Goal: Task Accomplishment & Management: Use online tool/utility

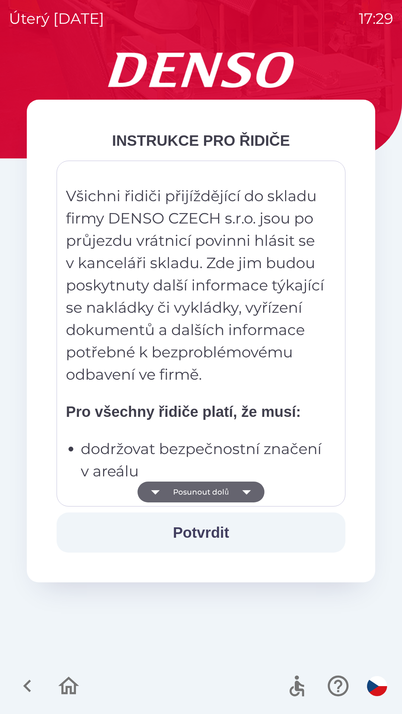
click at [151, 545] on button "Potvrdit" at bounding box center [201, 533] width 289 height 40
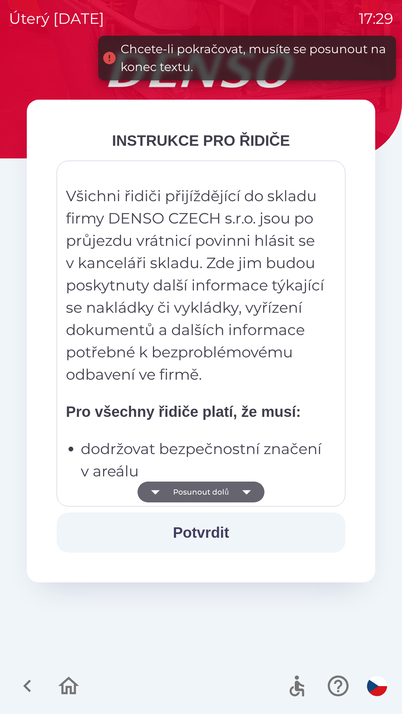
click at [178, 489] on button "Posunout dolů" at bounding box center [200, 492] width 127 height 21
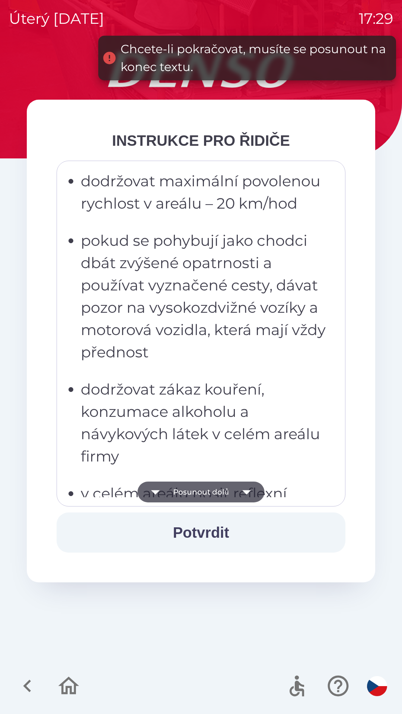
click at [179, 495] on button "Posunout dolů" at bounding box center [200, 492] width 127 height 21
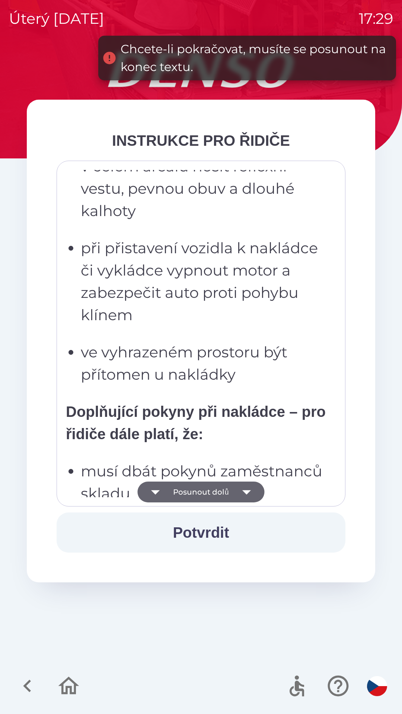
click at [173, 490] on button "Posunout dolů" at bounding box center [200, 492] width 127 height 21
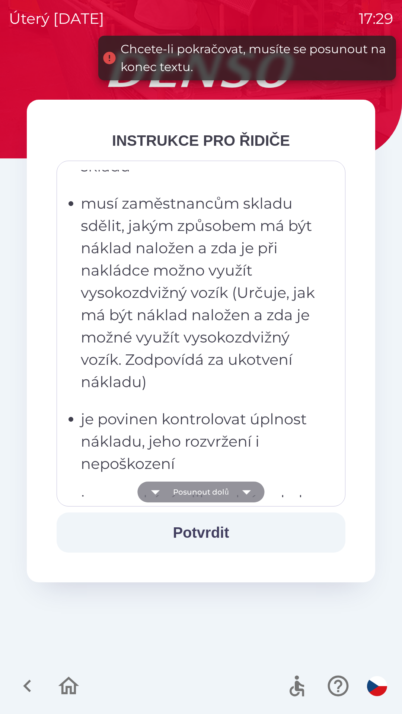
click at [176, 491] on button "Posunout dolů" at bounding box center [200, 492] width 127 height 21
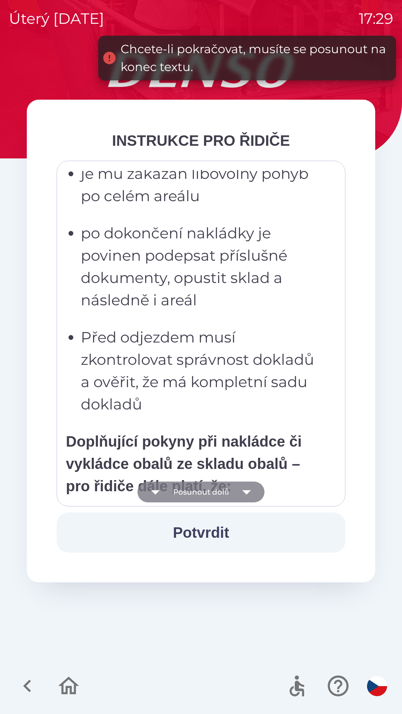
click at [173, 490] on button "Posunout dolů" at bounding box center [200, 492] width 127 height 21
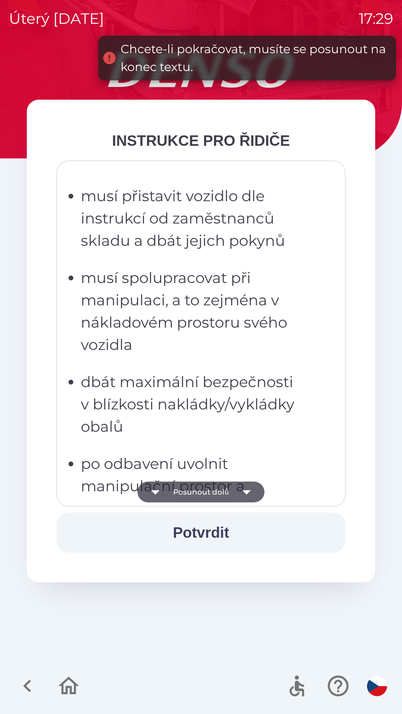
click at [177, 492] on button "Posunout dolů" at bounding box center [200, 492] width 127 height 21
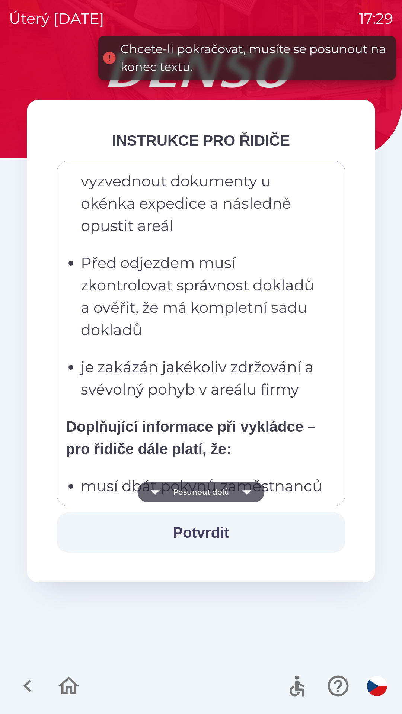
click at [174, 491] on button "Posunout dolů" at bounding box center [200, 492] width 127 height 21
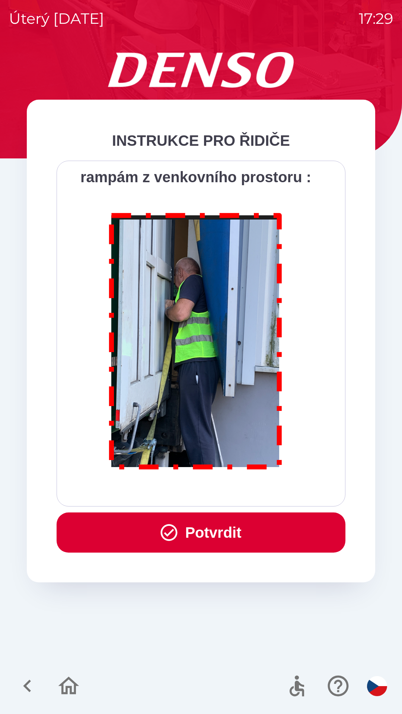
scroll to position [4180, 0]
click at [159, 532] on icon "button" at bounding box center [169, 533] width 20 height 20
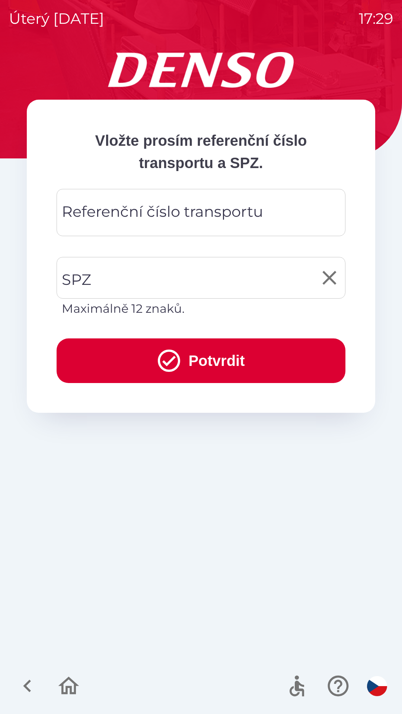
click at [133, 275] on input "SPZ" at bounding box center [195, 277] width 271 height 35
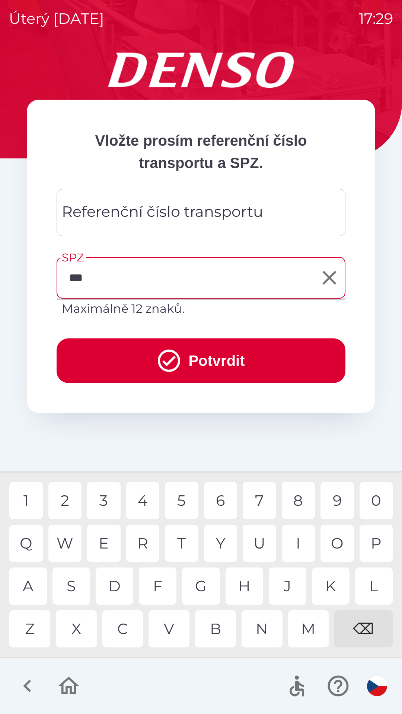
click at [42, 639] on div "Z" at bounding box center [29, 628] width 41 height 37
click at [104, 499] on div "3" at bounding box center [103, 500] width 33 height 37
type input "*******"
click at [225, 374] on button "Potvrdit" at bounding box center [201, 360] width 289 height 45
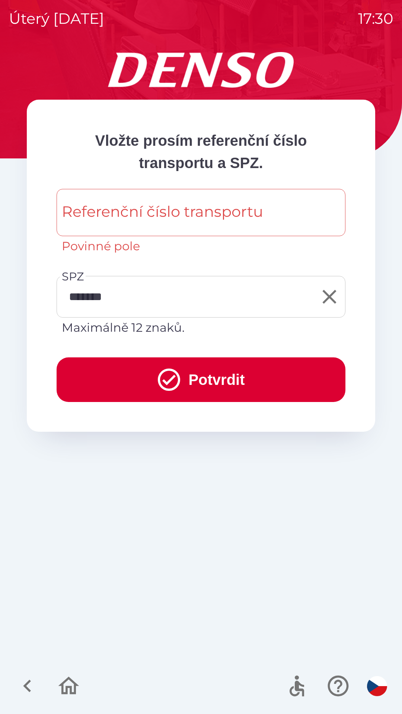
click at [242, 207] on div "Referenční číslo transportu Referenční číslo transportu Povinné pole" at bounding box center [201, 222] width 289 height 66
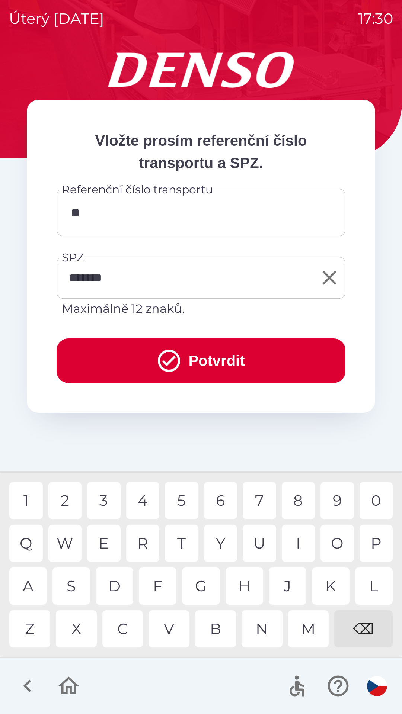
click at [251, 503] on div "7" at bounding box center [259, 500] width 33 height 37
click at [300, 500] on div "8" at bounding box center [298, 500] width 33 height 37
click at [105, 505] on div "3" at bounding box center [103, 500] width 33 height 37
type input "*********"
click at [274, 370] on button "Potvrdit" at bounding box center [201, 360] width 289 height 45
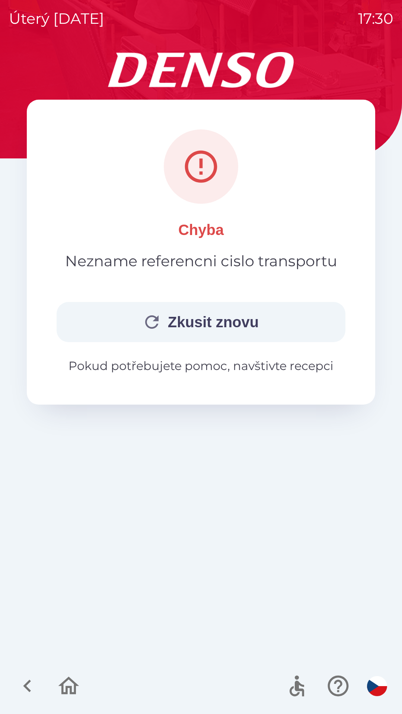
click at [235, 322] on button "Zkusit znovu" at bounding box center [201, 322] width 289 height 40
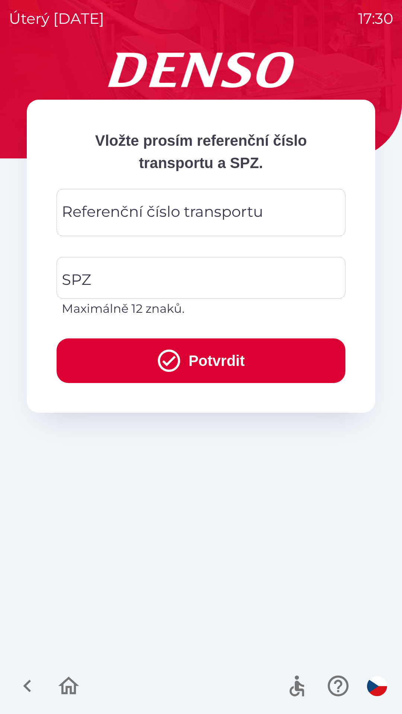
click at [27, 697] on icon "button" at bounding box center [27, 686] width 25 height 25
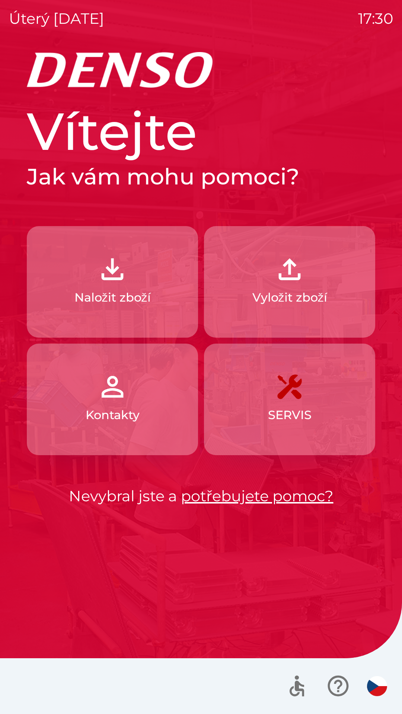
click at [147, 415] on button "Kontakty" at bounding box center [112, 400] width 171 height 112
